Goal: Information Seeking & Learning: Find contact information

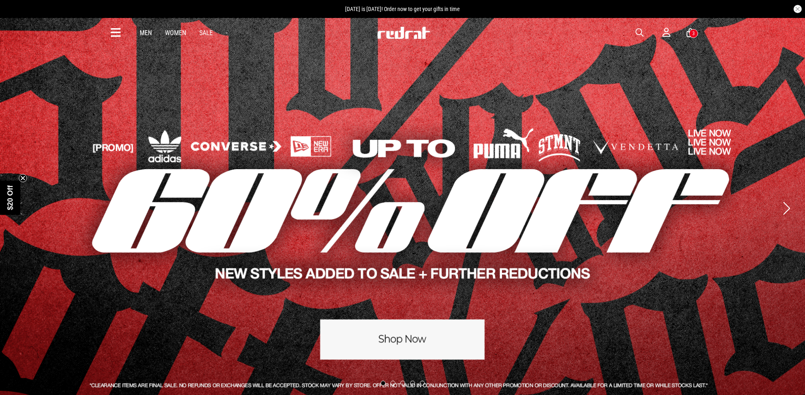
click at [643, 33] on button "button" at bounding box center [643, 33] width 16 height 10
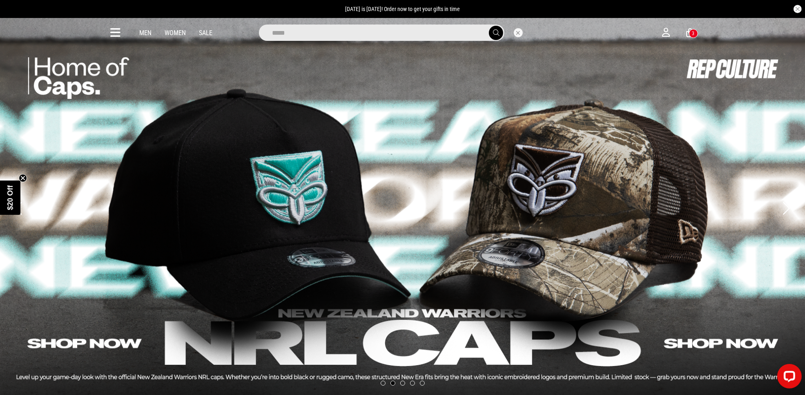
type input "*****"
click at [489, 26] on button "submit" at bounding box center [496, 33] width 14 height 14
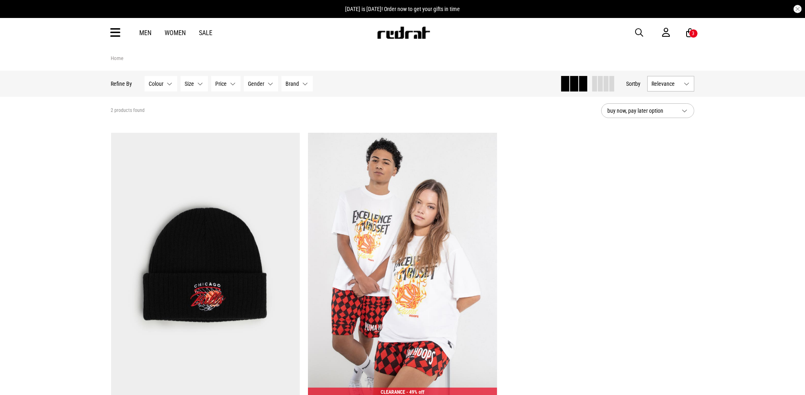
click at [644, 27] on div "Men Women Sale Sign in New Back Footwear Back Mens Back Womens Back Youth & Kid…" at bounding box center [402, 32] width 596 height 29
click at [637, 36] on span "button" at bounding box center [639, 33] width 8 height 10
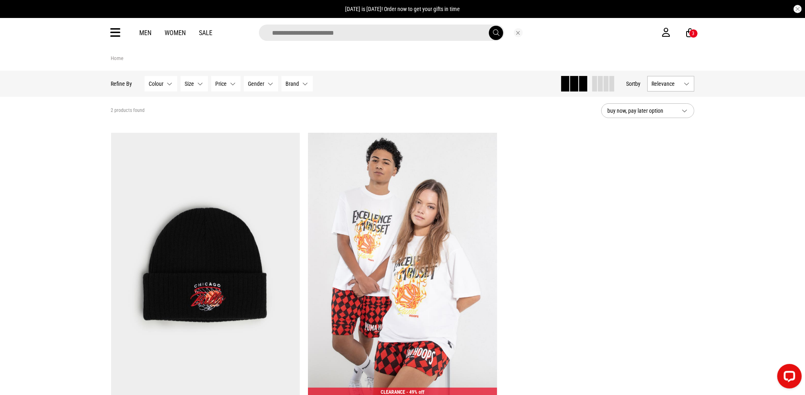
type input "*"
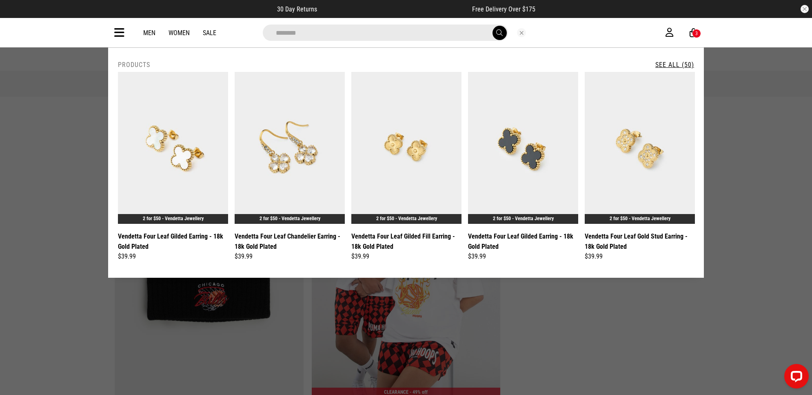
type input "********"
click at [493, 26] on button "submit" at bounding box center [500, 33] width 14 height 14
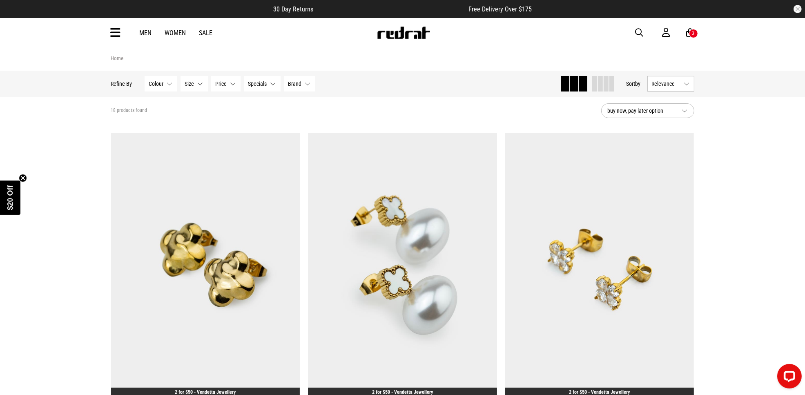
click at [639, 34] on span "button" at bounding box center [639, 33] width 8 height 10
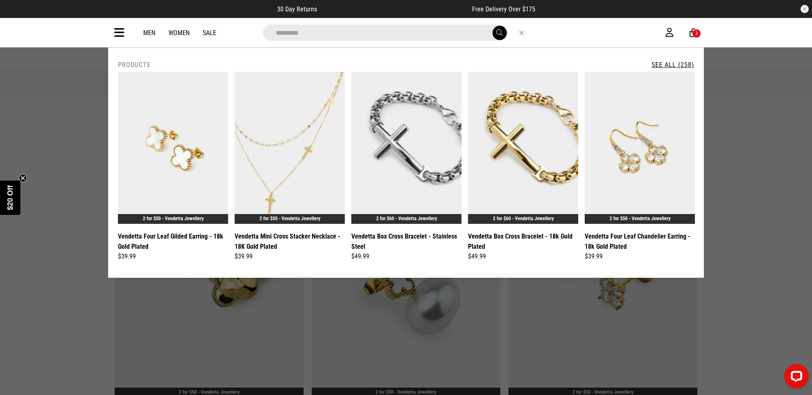
type input "*********"
click at [493, 26] on button "submit" at bounding box center [500, 33] width 14 height 14
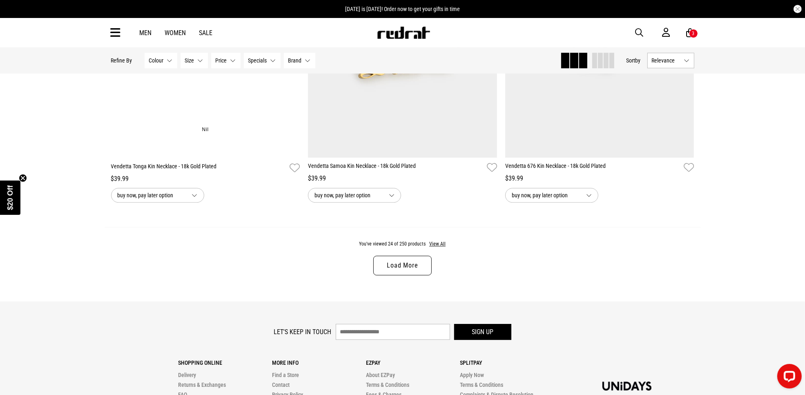
scroll to position [2654, 0]
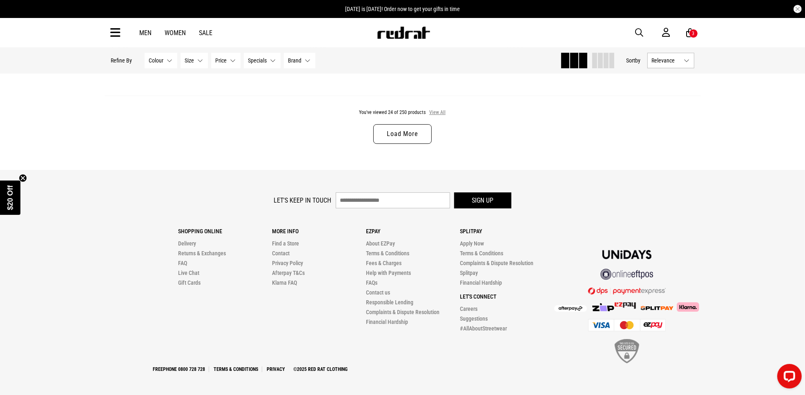
click at [431, 113] on button "View All" at bounding box center [437, 112] width 17 height 7
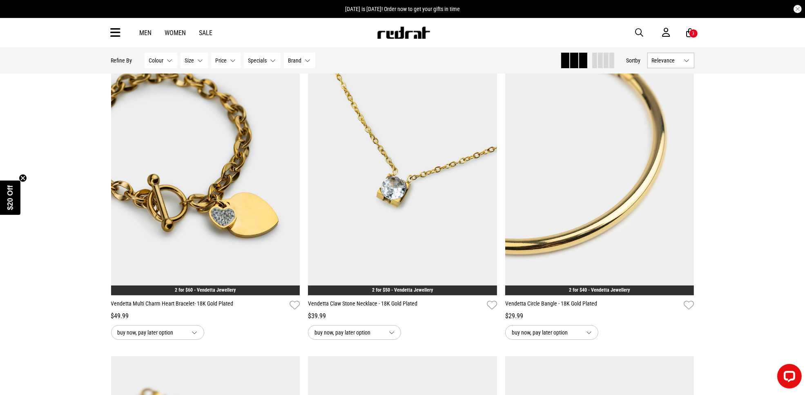
scroll to position [6620, 0]
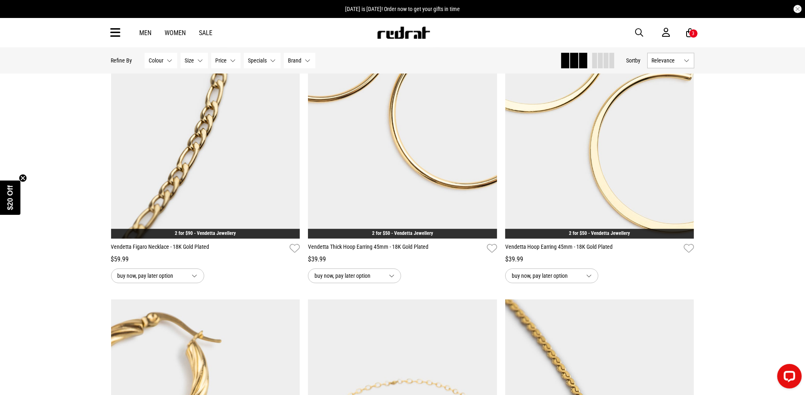
scroll to position [21655, 0]
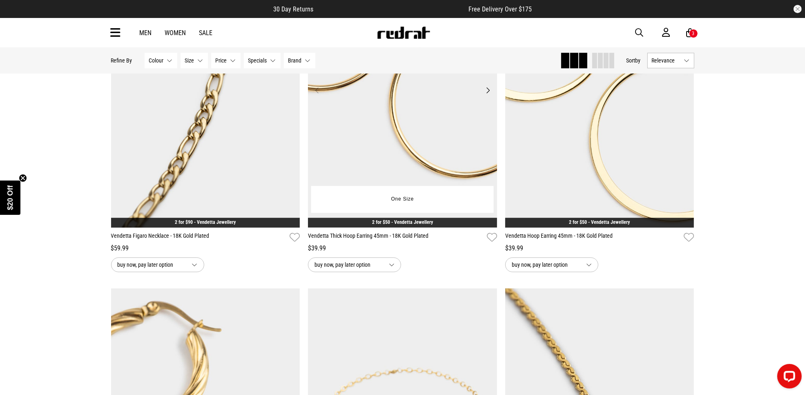
click at [365, 180] on img at bounding box center [402, 95] width 189 height 265
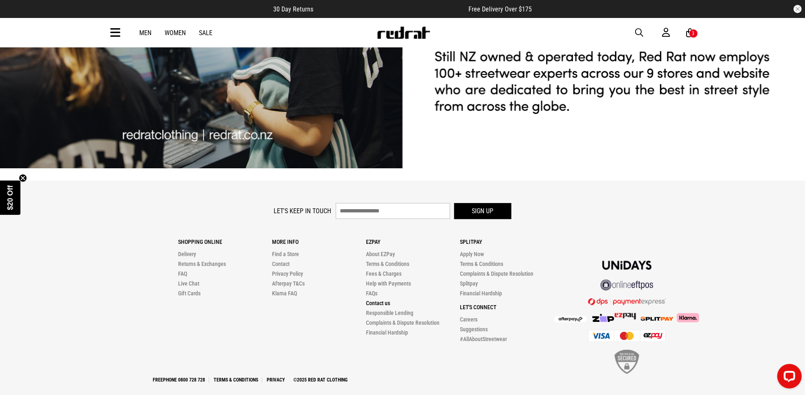
click at [380, 300] on link "Contact us" at bounding box center [378, 303] width 24 height 7
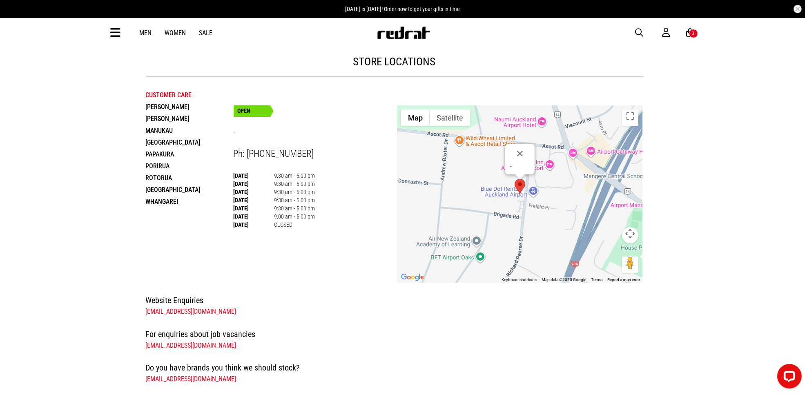
click at [157, 143] on li "[GEOGRAPHIC_DATA]" at bounding box center [190, 142] width 88 height 12
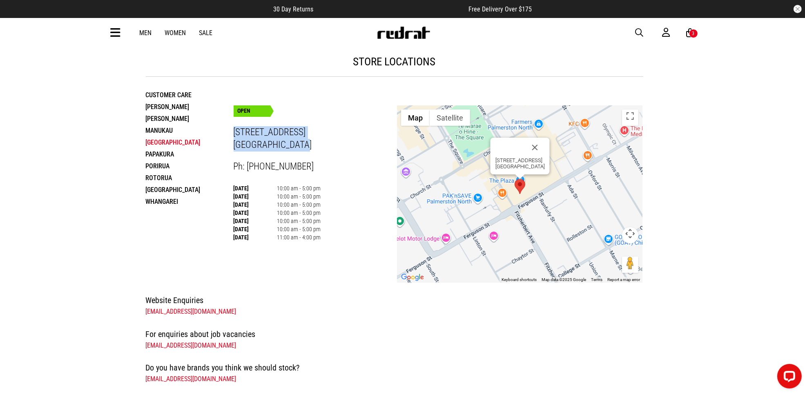
drag, startPoint x: 261, startPoint y: 138, endPoint x: 233, endPoint y: 131, distance: 28.5
click at [233, 131] on h3 "[STREET_ADDRESS]" at bounding box center [315, 138] width 164 height 25
copy h3 "[STREET_ADDRESS]"
